Goal: Task Accomplishment & Management: Manage account settings

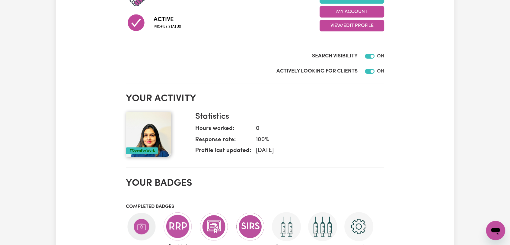
scroll to position [32, 0]
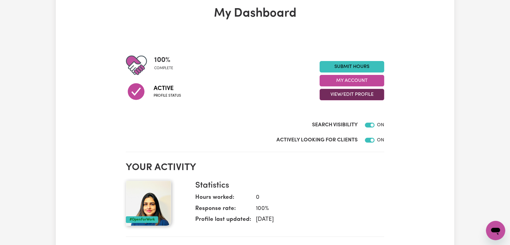
click at [353, 93] on button "View/Edit Profile" at bounding box center [352, 94] width 65 height 11
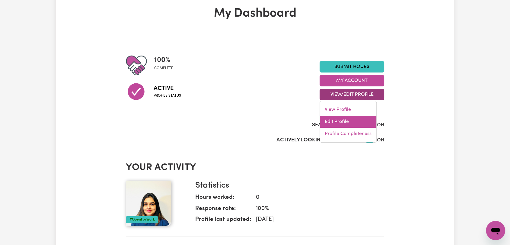
click at [346, 122] on link "Edit Profile" at bounding box center [348, 122] width 56 height 12
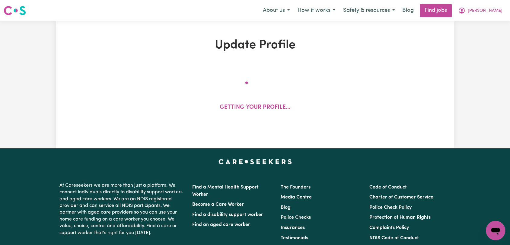
select select "[DEMOGRAPHIC_DATA]"
select select "[DEMOGRAPHIC_DATA] Citizen"
select select "Studying a healthcare related degree or qualification"
select select "65"
select select "92"
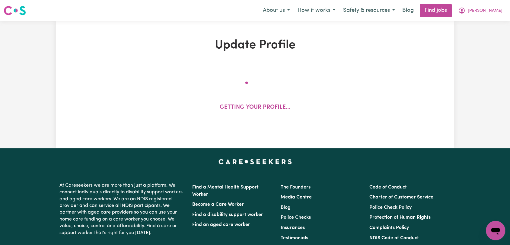
select select "120"
select select "135"
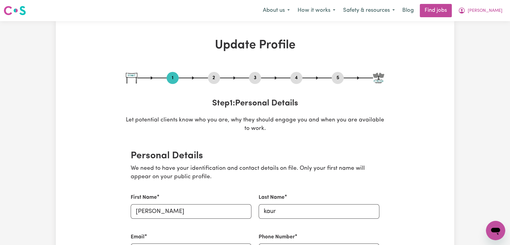
click at [292, 80] on button "4" at bounding box center [296, 78] width 12 height 8
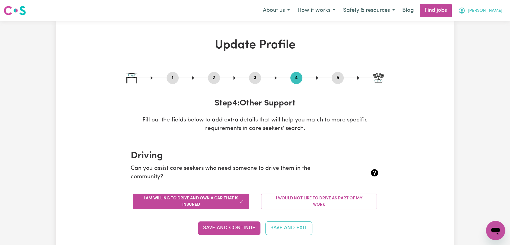
click at [486, 13] on span "[PERSON_NAME]" at bounding box center [485, 11] width 35 height 7
click at [479, 44] on link "Logout" at bounding box center [483, 45] width 48 height 11
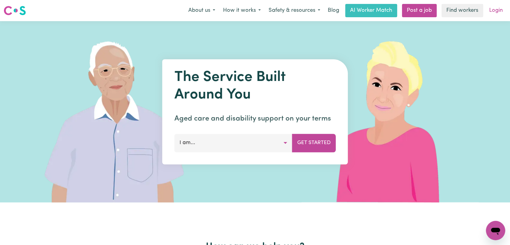
click at [491, 12] on link "Login" at bounding box center [496, 10] width 21 height 13
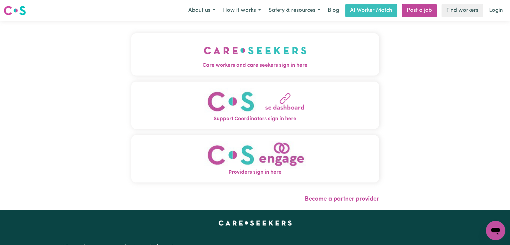
click at [258, 54] on img "Care workers and care seekers sign in here" at bounding box center [255, 50] width 103 height 22
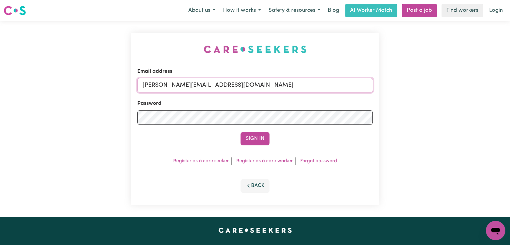
drag, startPoint x: 304, startPoint y: 78, endPoint x: 287, endPoint y: 84, distance: 18.0
click at [304, 78] on input "[PERSON_NAME][EMAIL_ADDRESS][DOMAIN_NAME]" at bounding box center [255, 85] width 236 height 14
drag, startPoint x: 173, startPoint y: 82, endPoint x: 245, endPoint y: 98, distance: 73.9
click at [245, 98] on form "Email address Superuser~[EMAIL_ADDRESS][DOMAIN_NAME] Password Sign In" at bounding box center [255, 107] width 236 height 78
click at [252, 85] on input "Superuser~[EMAIL_ADDRESS][DOMAIN_NAME]" at bounding box center [255, 85] width 236 height 14
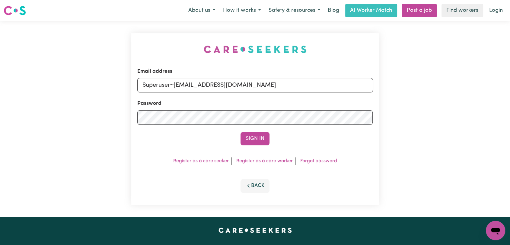
drag, startPoint x: 252, startPoint y: 85, endPoint x: 194, endPoint y: 78, distance: 59.0
click at [194, 78] on div "Email address Superuser~[EMAIL_ADDRESS][DOMAIN_NAME]" at bounding box center [255, 80] width 236 height 25
type input "Superuser~[EMAIL_ADDRESS][DOMAIN_NAME]"
click at [241, 132] on button "Sign In" at bounding box center [255, 138] width 29 height 13
